Goal: Transaction & Acquisition: Purchase product/service

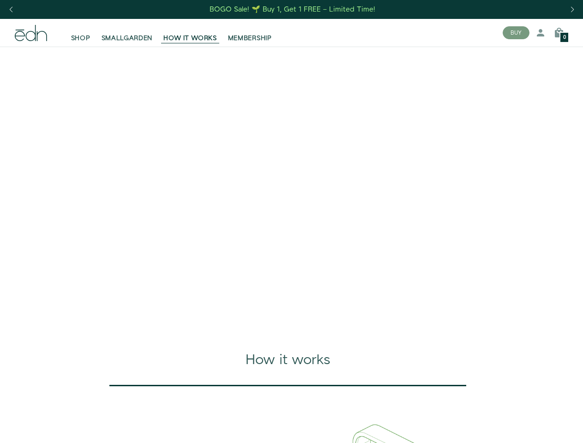
click at [572, 10] on div "Next slide" at bounding box center [572, 10] width 12 height 20
click at [11, 10] on div "Previous slide" at bounding box center [11, 10] width 12 height 20
click at [516, 33] on button "BUY" at bounding box center [515, 32] width 27 height 13
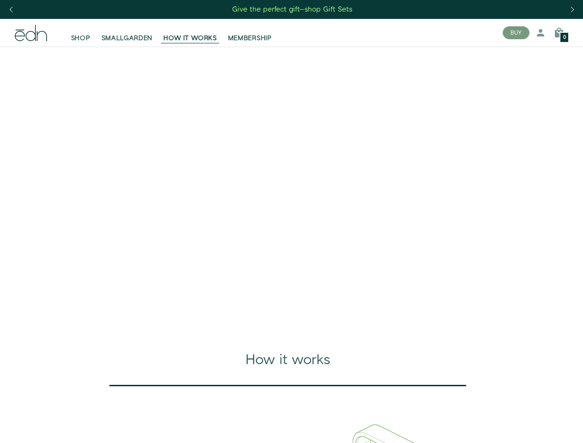
click at [540, 33] on icon at bounding box center [540, 32] width 11 height 11
click at [559, 33] on icon at bounding box center [558, 32] width 11 height 11
click at [559, 33] on div at bounding box center [291, 221] width 583 height 443
